Goal: Information Seeking & Learning: Find specific fact

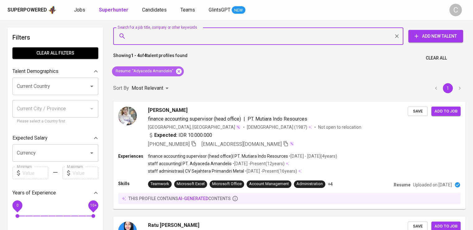
click at [177, 70] on icon at bounding box center [179, 71] width 6 height 6
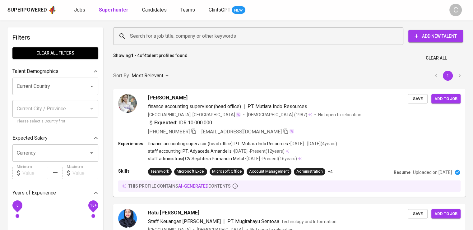
click at [207, 38] on input "Search for a job title, company or other keywords" at bounding box center [259, 36] width 263 height 12
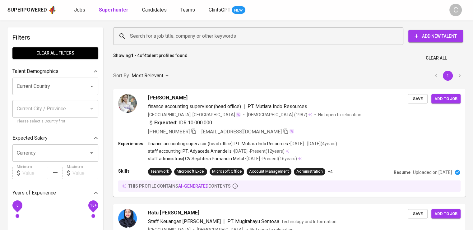
click at [207, 38] on input "Search for a job title, company or other keywords" at bounding box center [259, 36] width 263 height 12
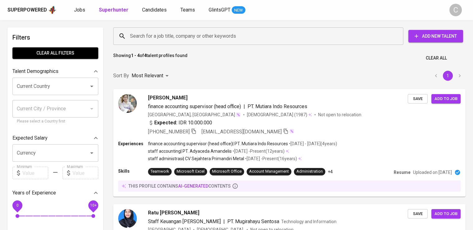
click at [207, 38] on input "Search for a job title, company or other keywords" at bounding box center [259, 36] width 263 height 12
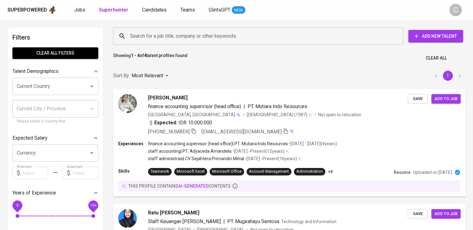
click at [207, 38] on input "Search for a job title, company or other keywords" at bounding box center [259, 36] width 263 height 12
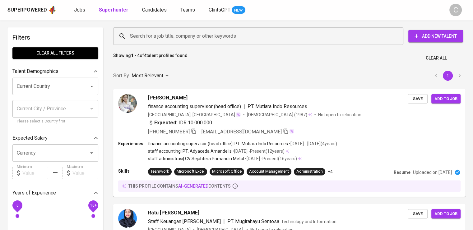
click at [207, 38] on input "Search for a job title, company or other keywords" at bounding box center [259, 36] width 263 height 12
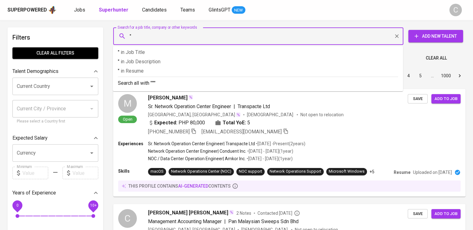
paste input "[PERSON_NAME]"
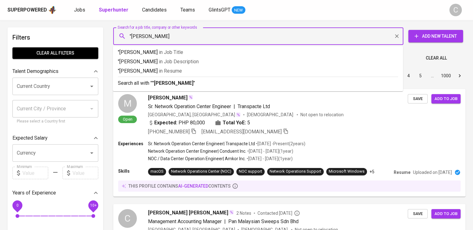
type input ""PRATAMA JAYA TRAKTOR""
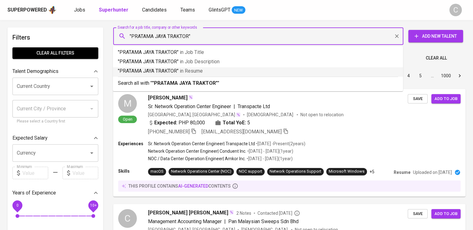
click at [194, 69] on span "in [GEOGRAPHIC_DATA]" at bounding box center [191, 71] width 23 height 6
